Goal: Task Accomplishment & Management: Use online tool/utility

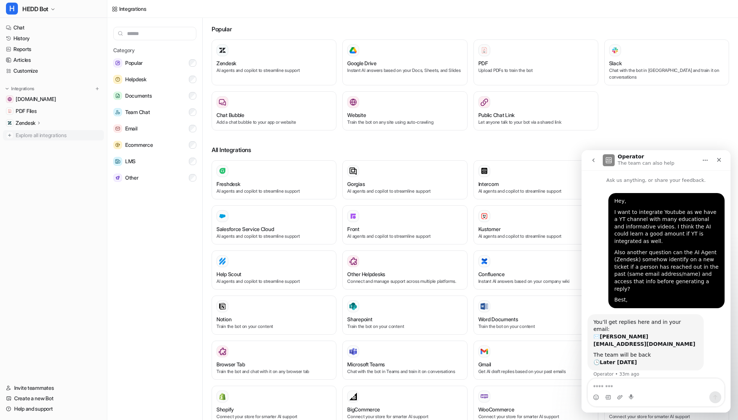
click at [37, 134] on span "Explore all integrations" at bounding box center [58, 135] width 85 height 12
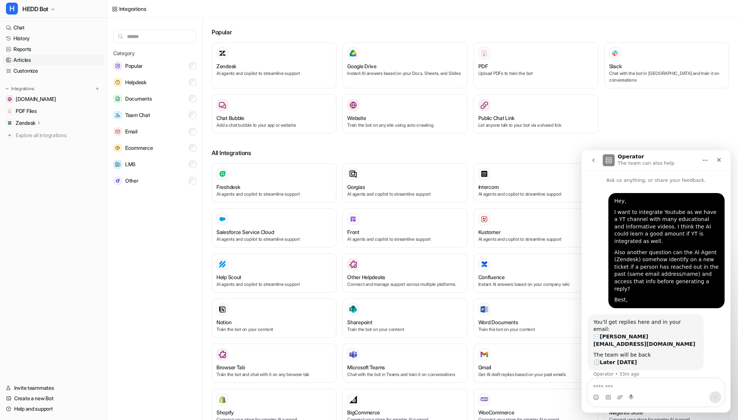
click at [32, 62] on link "Articles" at bounding box center [53, 60] width 101 height 10
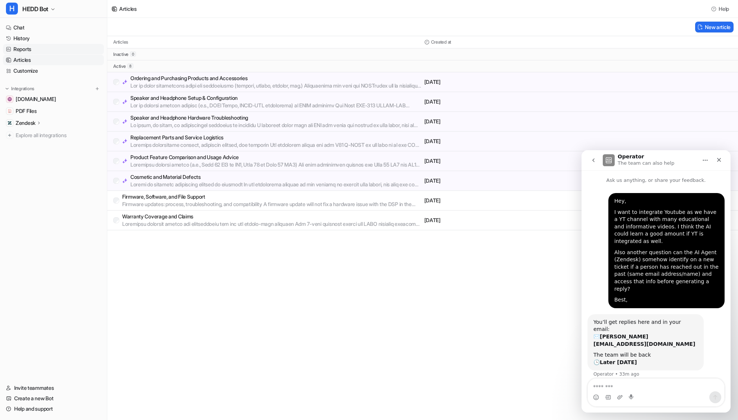
click at [31, 54] on link "Reports" at bounding box center [53, 49] width 101 height 10
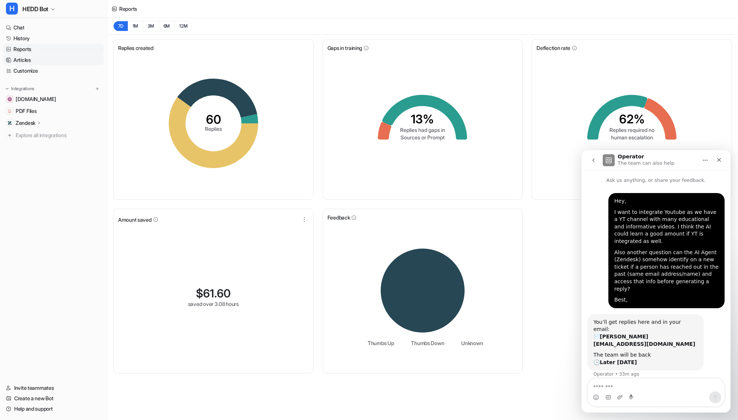
click at [21, 55] on link "Articles" at bounding box center [53, 60] width 101 height 10
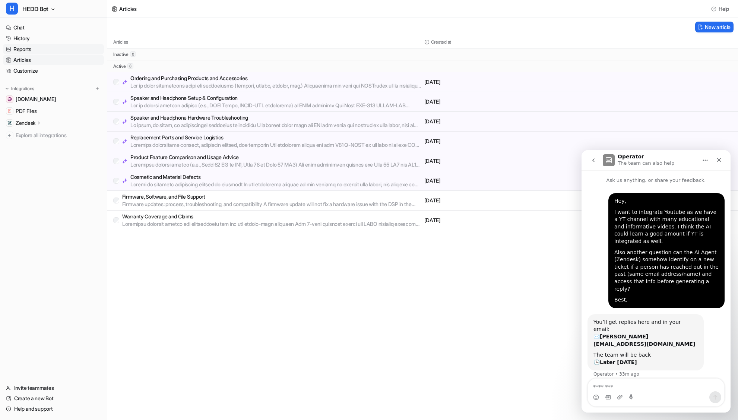
click at [19, 53] on link "Reports" at bounding box center [53, 49] width 101 height 10
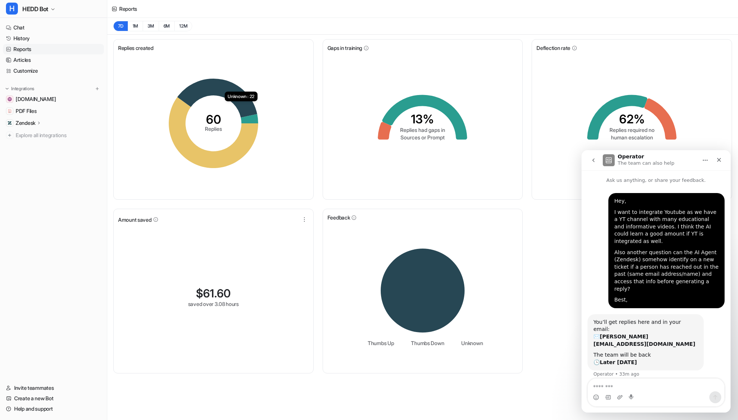
click at [591, 163] on icon "go back" at bounding box center [594, 160] width 6 height 6
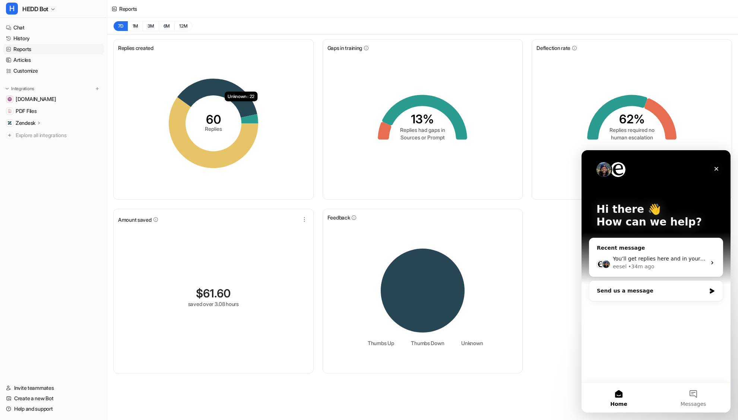
click at [718, 167] on icon "Close" at bounding box center [717, 169] width 6 height 6
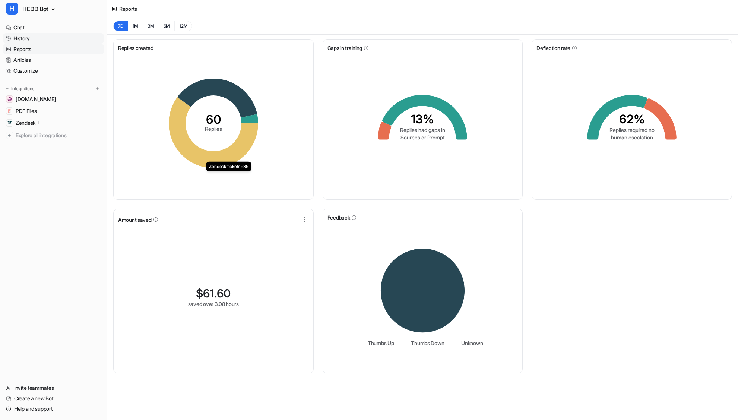
click at [37, 40] on link "History" at bounding box center [53, 38] width 101 height 10
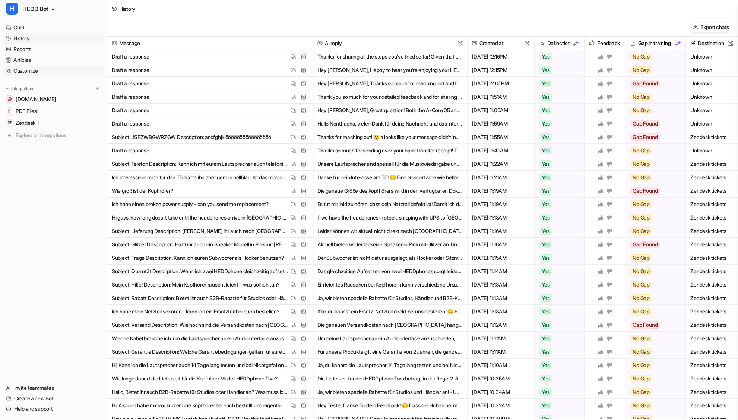
click at [30, 67] on link "Customize" at bounding box center [53, 71] width 101 height 10
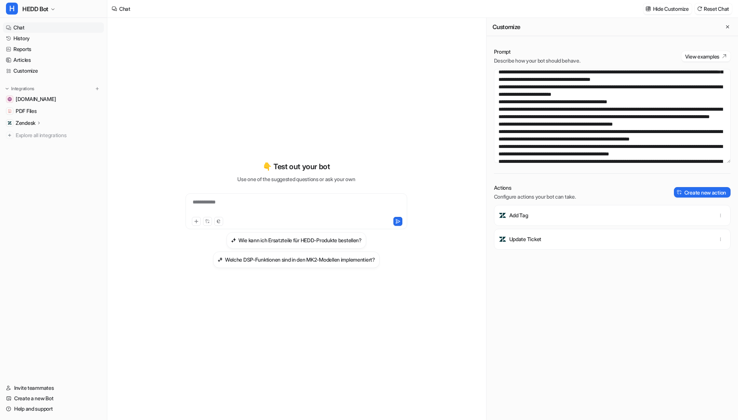
scroll to position [189, 0]
click at [572, 131] on textarea at bounding box center [612, 116] width 237 height 94
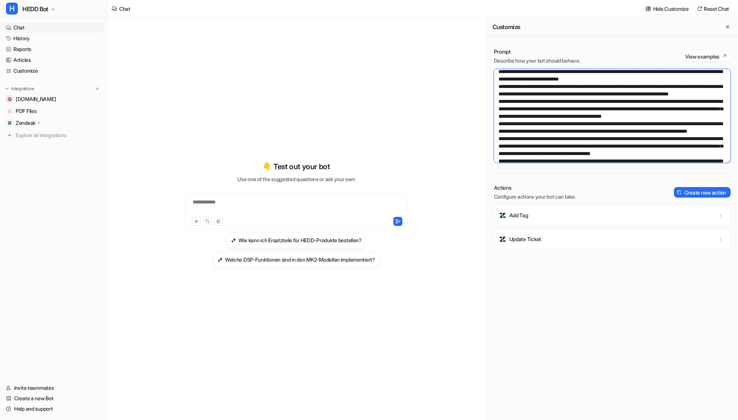
scroll to position [91, 0]
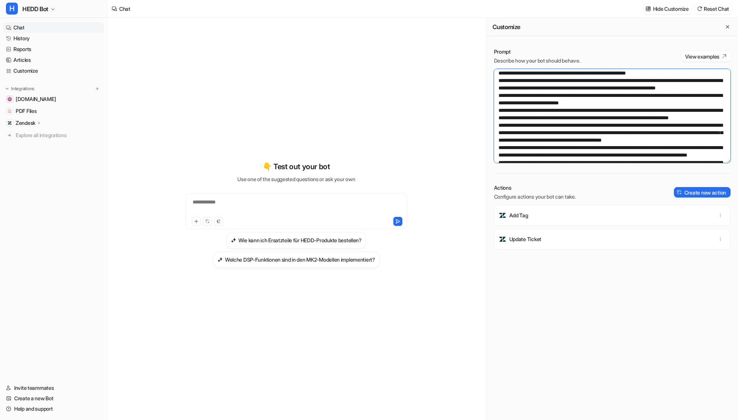
click at [540, 108] on textarea at bounding box center [612, 116] width 237 height 94
click at [620, 95] on textarea at bounding box center [612, 116] width 237 height 94
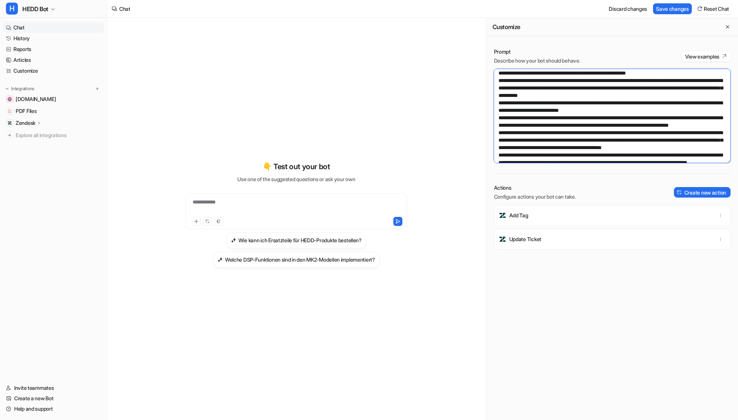
click at [694, 105] on textarea at bounding box center [612, 116] width 237 height 94
click at [642, 110] on textarea at bounding box center [612, 116] width 237 height 94
click at [669, 6] on button "Save changes" at bounding box center [672, 8] width 39 height 11
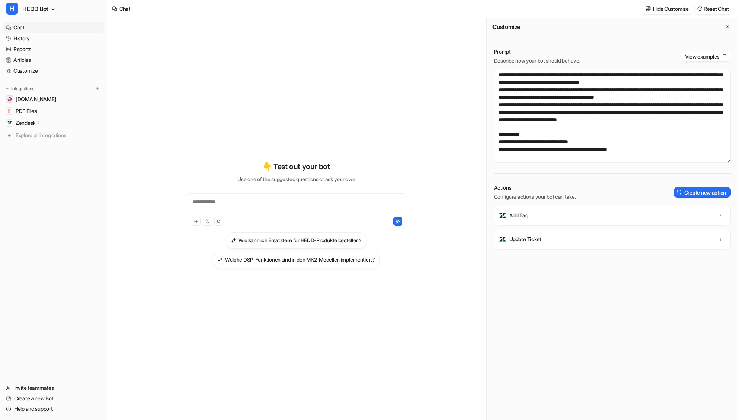
scroll to position [383, 0]
click at [711, 124] on textarea at bounding box center [612, 116] width 237 height 94
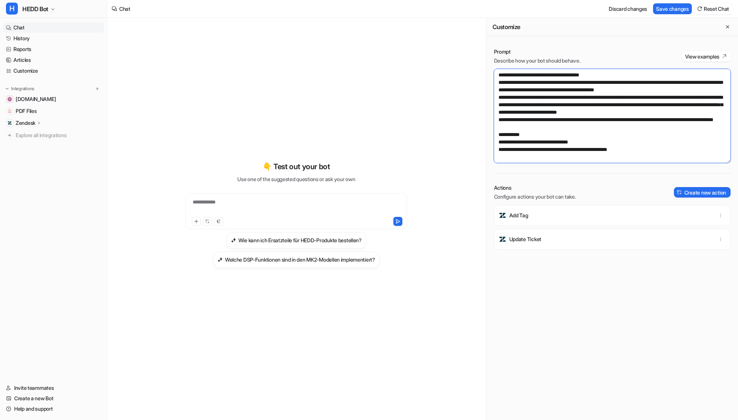
click at [678, 130] on textarea at bounding box center [612, 116] width 237 height 94
click at [612, 138] on textarea at bounding box center [612, 116] width 237 height 94
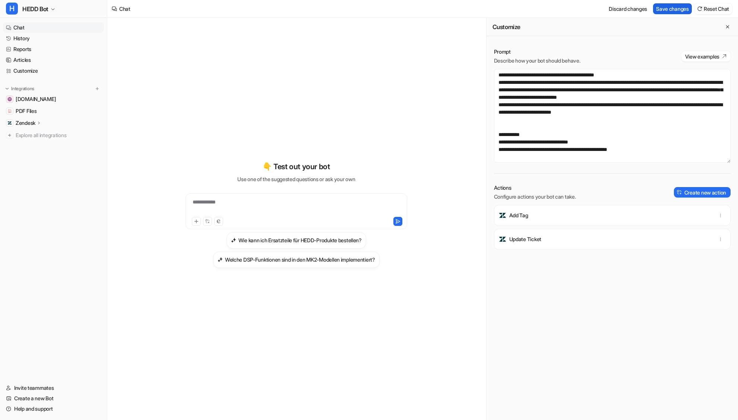
click at [669, 7] on button "Save changes" at bounding box center [672, 8] width 39 height 11
click at [672, 140] on textarea at bounding box center [612, 116] width 237 height 94
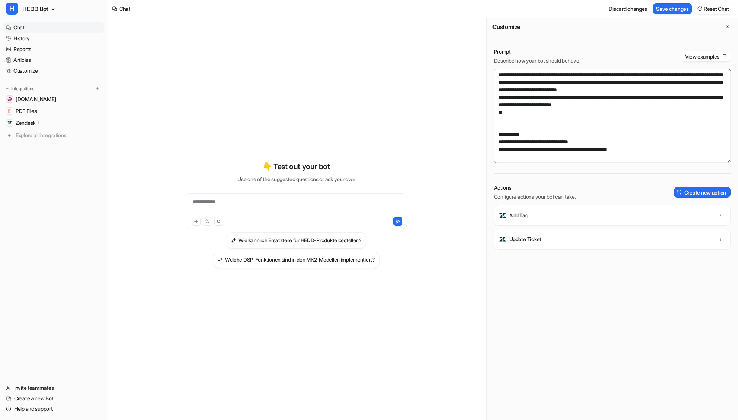
click at [638, 138] on textarea at bounding box center [612, 116] width 237 height 94
click at [555, 144] on textarea at bounding box center [612, 116] width 237 height 94
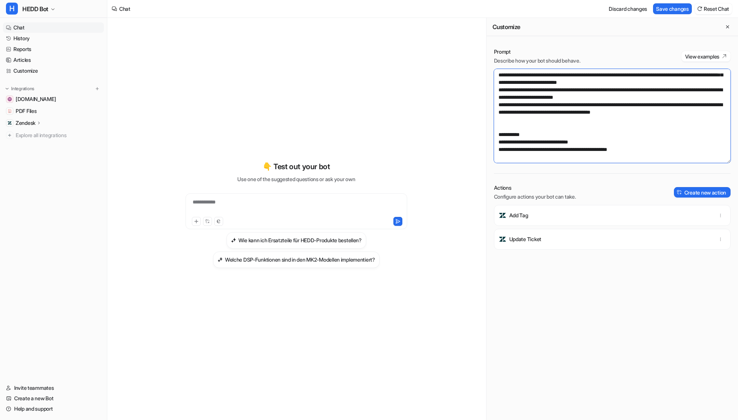
paste textarea "**********"
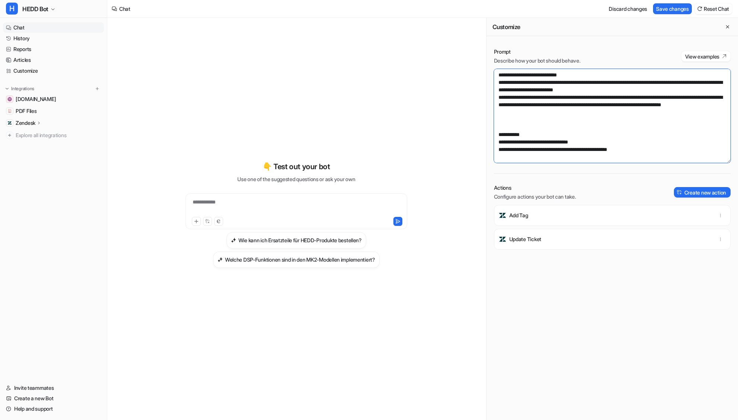
scroll to position [392, 0]
type textarea "**********"
click at [662, 9] on button "Save changes" at bounding box center [672, 8] width 39 height 11
click at [24, 107] on span "PDF Files" at bounding box center [26, 110] width 21 height 7
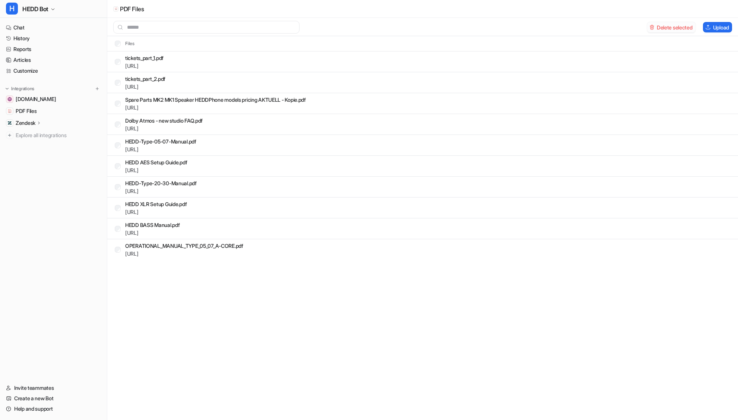
click at [677, 28] on button "Delete selected" at bounding box center [671, 27] width 48 height 10
click at [719, 31] on button "Upload" at bounding box center [717, 27] width 29 height 10
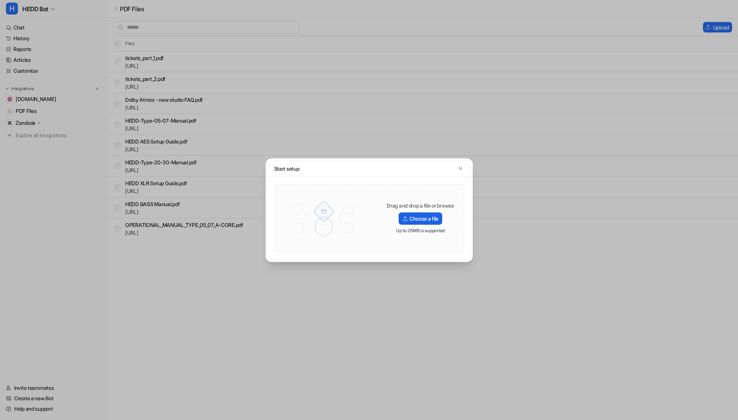
click at [399, 213] on label "Choose a file" at bounding box center [421, 218] width 44 height 12
click at [0, 0] on input "Choose a file" at bounding box center [0, 0] width 0 height 0
